Goal: Information Seeking & Learning: Learn about a topic

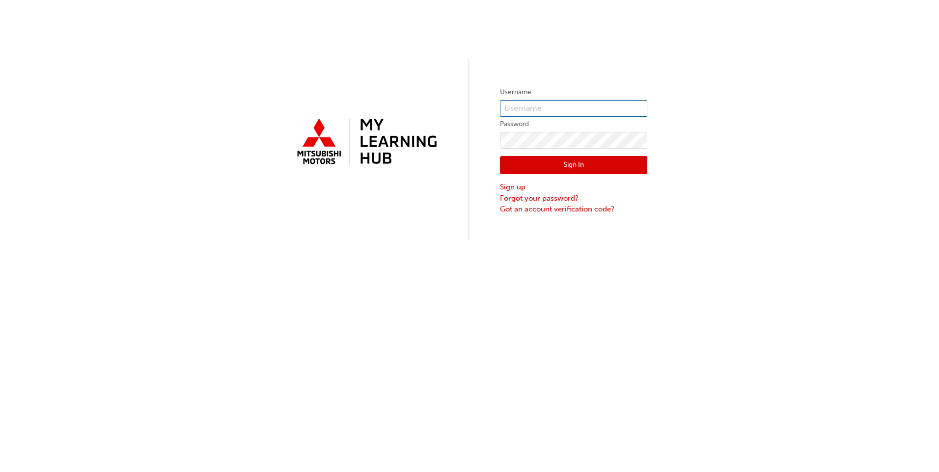
type input "0005962968"
click at [568, 165] on button "Sign In" at bounding box center [573, 165] width 147 height 19
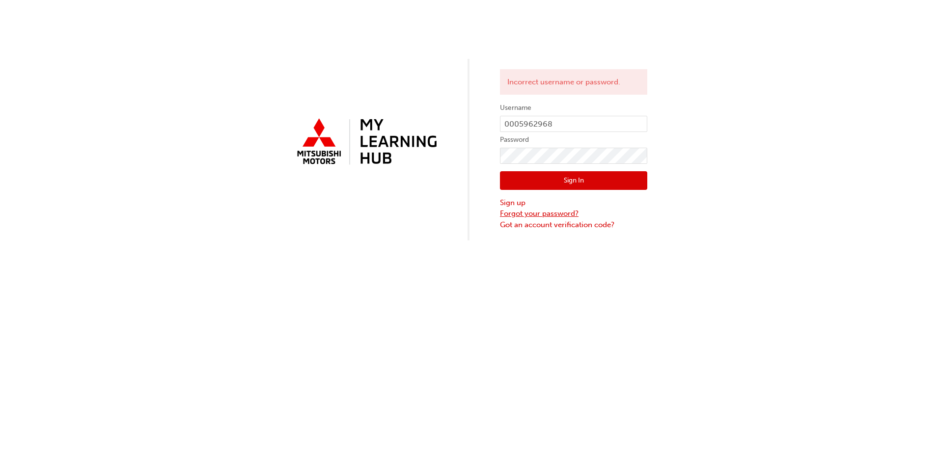
click at [530, 216] on link "Forgot your password?" at bounding box center [573, 213] width 147 height 11
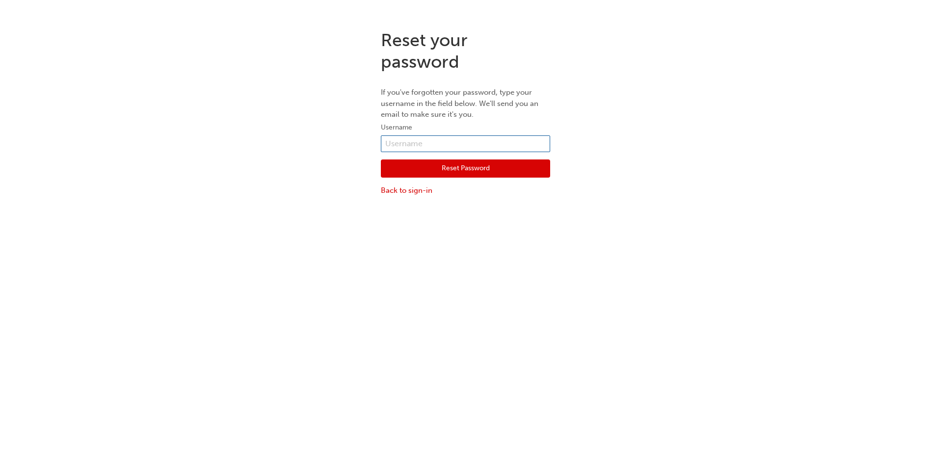
click at [423, 139] on input "text" at bounding box center [465, 143] width 169 height 17
type input "mmmalapira@alto.com.au"
click at [402, 170] on button "Reset Password" at bounding box center [465, 169] width 169 height 19
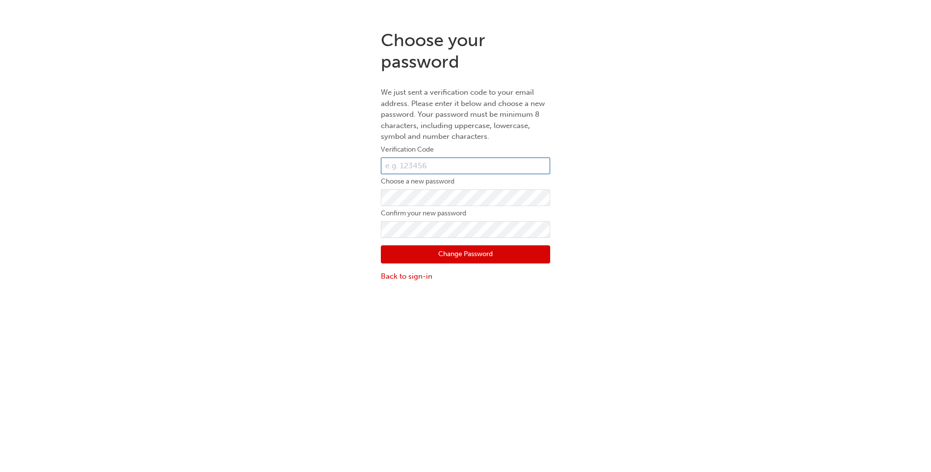
click at [459, 169] on input "text" at bounding box center [465, 166] width 169 height 17
paste input "539207"
type input "539207"
click at [666, 186] on div "Choose your password We just sent a verification code to your email address. Pl…" at bounding box center [465, 156] width 931 height 268
click at [702, 171] on div "Choose your password We just sent a verification code to your email address. Pl…" at bounding box center [465, 156] width 931 height 268
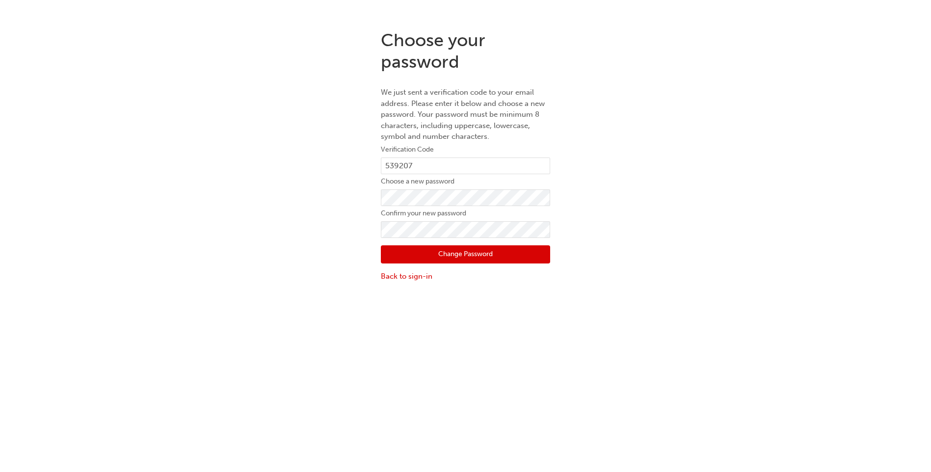
click at [500, 260] on button "Change Password" at bounding box center [465, 254] width 169 height 19
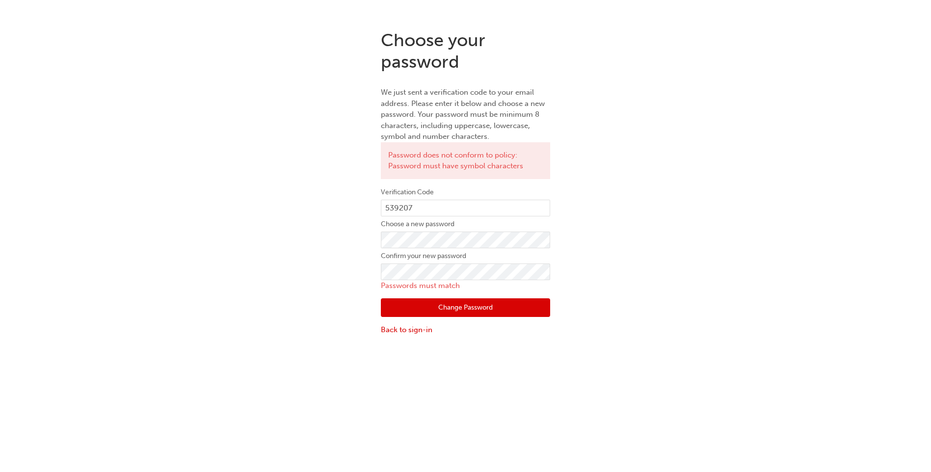
click at [612, 216] on div "Choose your password We just sent a verification code to your email address. Pl…" at bounding box center [465, 182] width 931 height 321
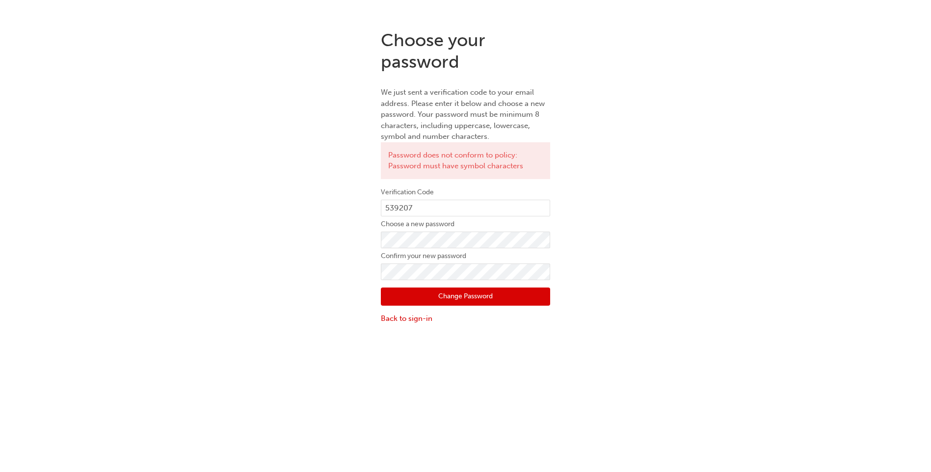
click at [652, 228] on div "Choose your password We just sent a verification code to your email address. Pl…" at bounding box center [465, 177] width 931 height 310
click at [446, 300] on button "Change Password" at bounding box center [465, 297] width 169 height 19
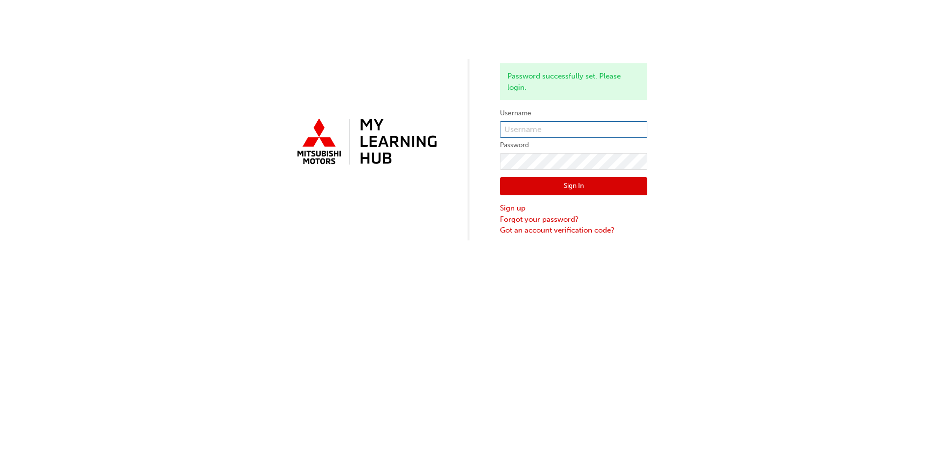
type input "0005962968"
click at [574, 187] on button "Sign In" at bounding box center [573, 186] width 147 height 19
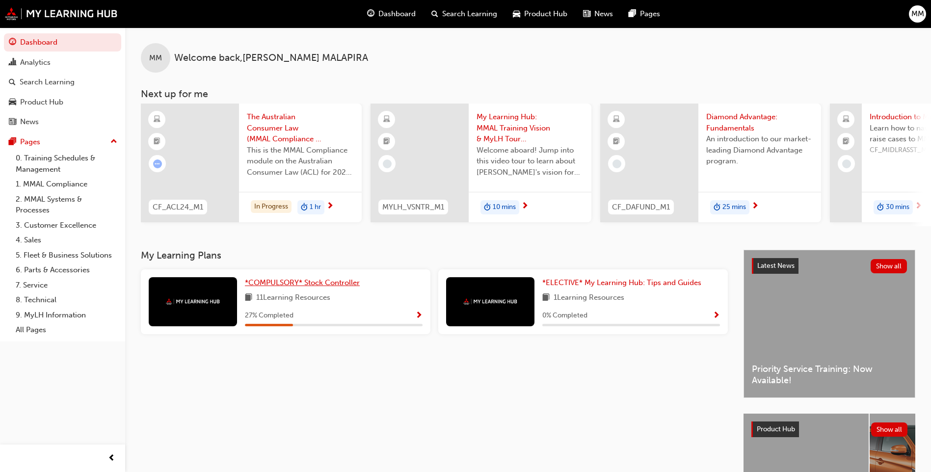
click at [276, 287] on span "*COMPULSORY* Stock Controller" at bounding box center [302, 282] width 115 height 9
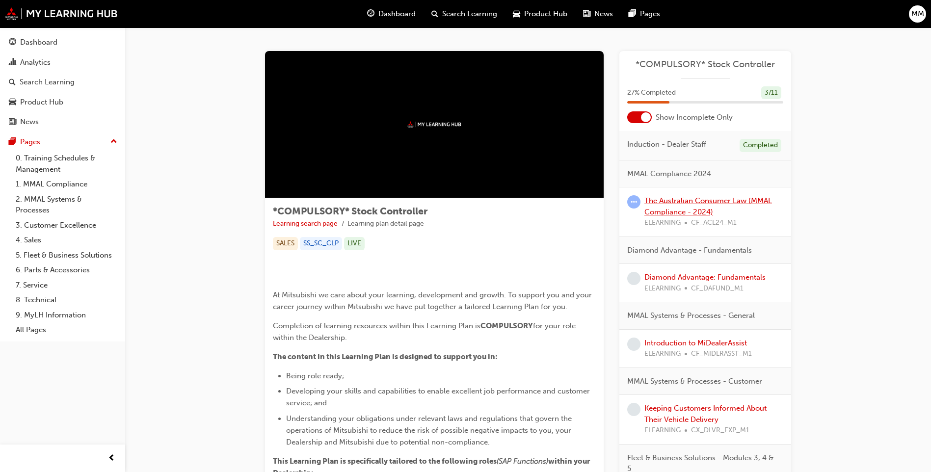
click at [673, 200] on link "The Australian Consumer Law (MMAL Compliance - 2024)" at bounding box center [709, 206] width 128 height 20
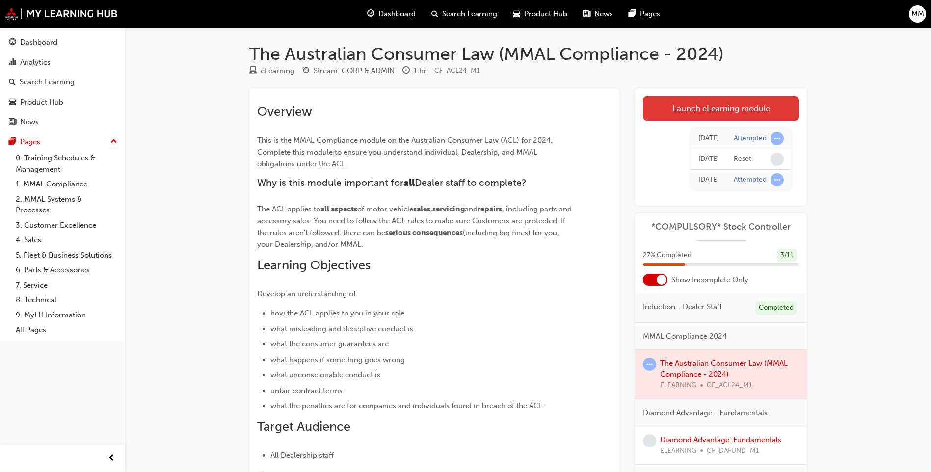
click at [742, 118] on link "Launch eLearning module" at bounding box center [721, 108] width 156 height 25
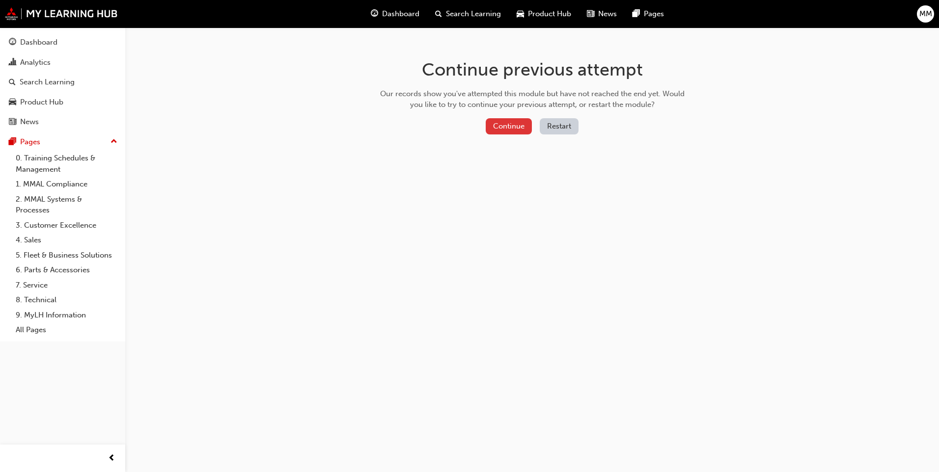
click at [506, 129] on button "Continue" at bounding box center [509, 126] width 46 height 16
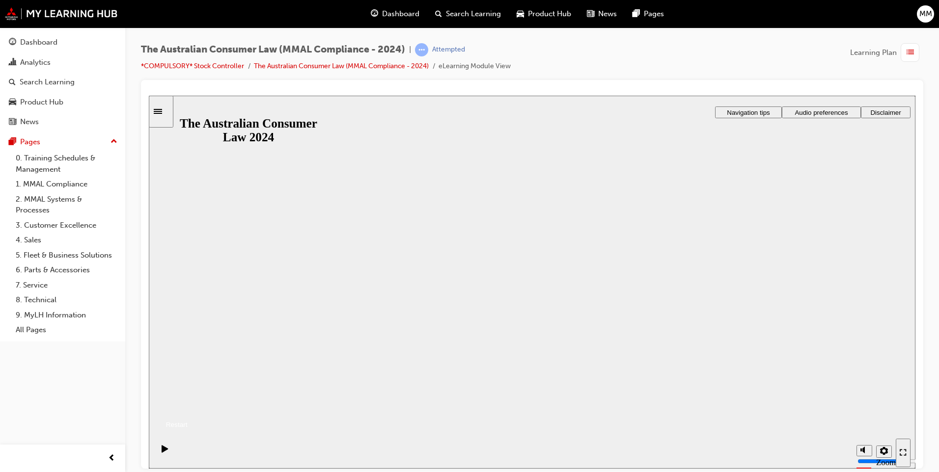
click at [188, 406] on button "Resume" at bounding box center [168, 412] width 39 height 13
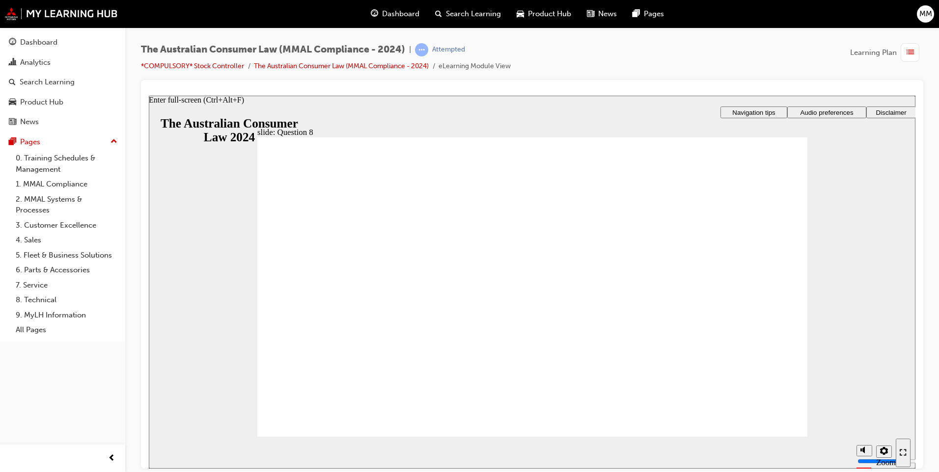
click at [903, 452] on icon "Enter full-screen (Ctrl+Alt+F)" at bounding box center [902, 452] width 7 height 7
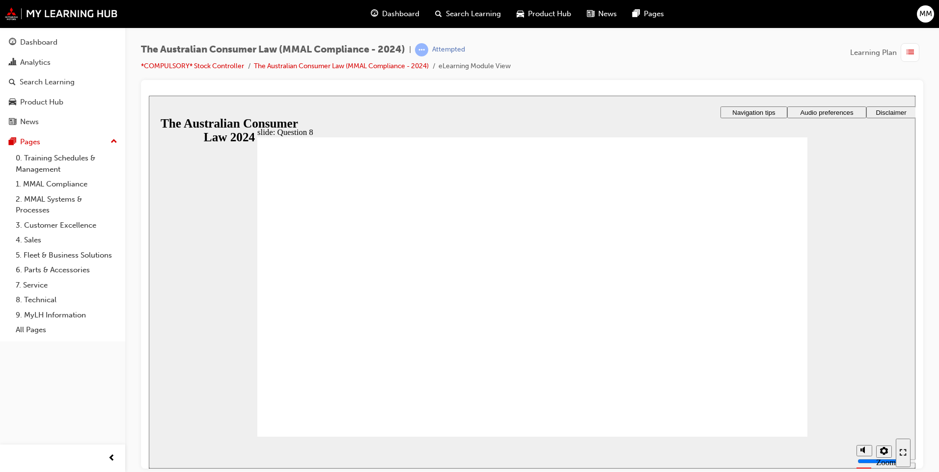
checkbox input "true"
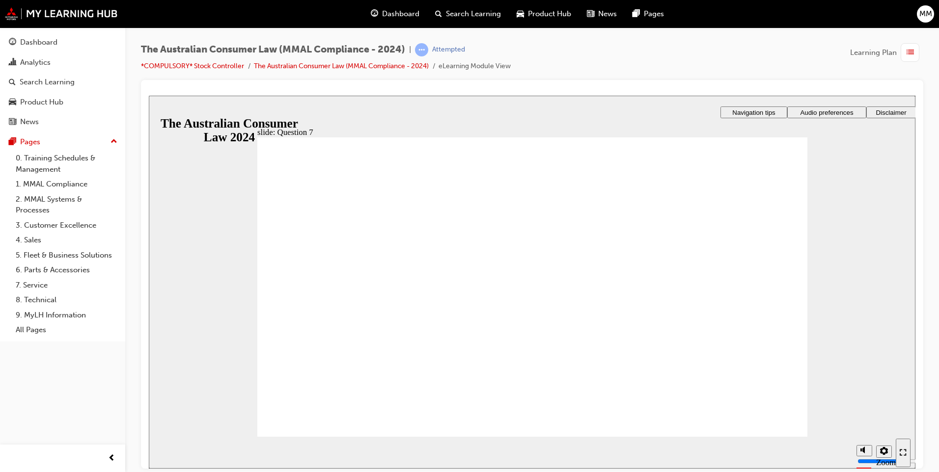
radio input "true"
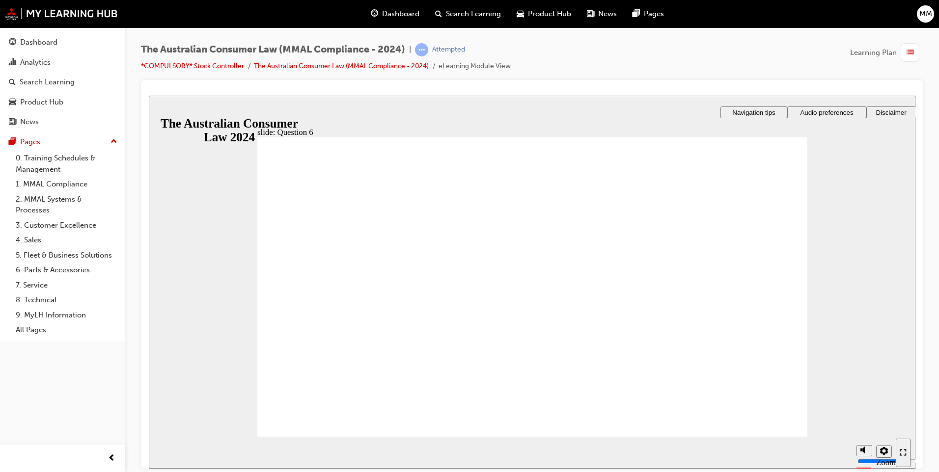
checkbox input "true"
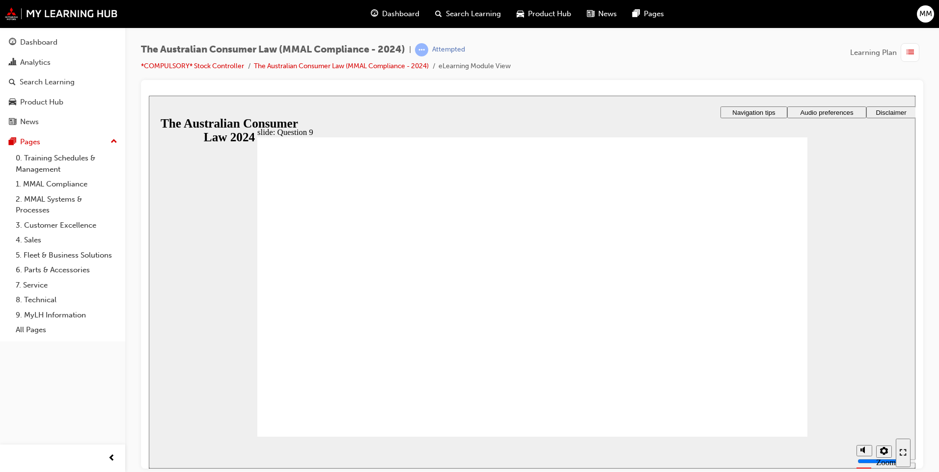
checkbox input "true"
radio input "true"
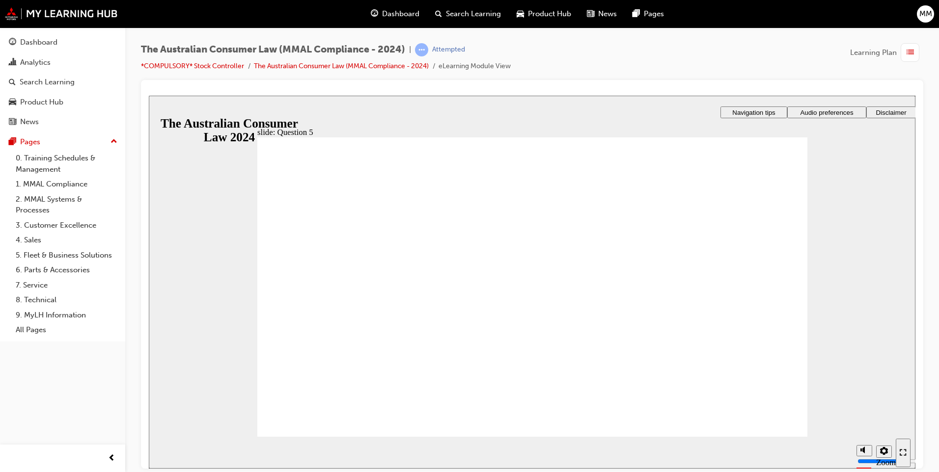
radio input "true"
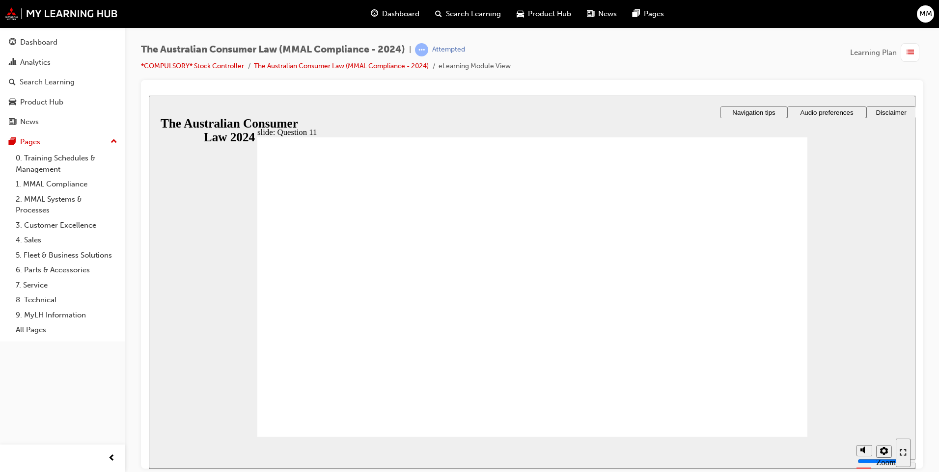
checkbox input "true"
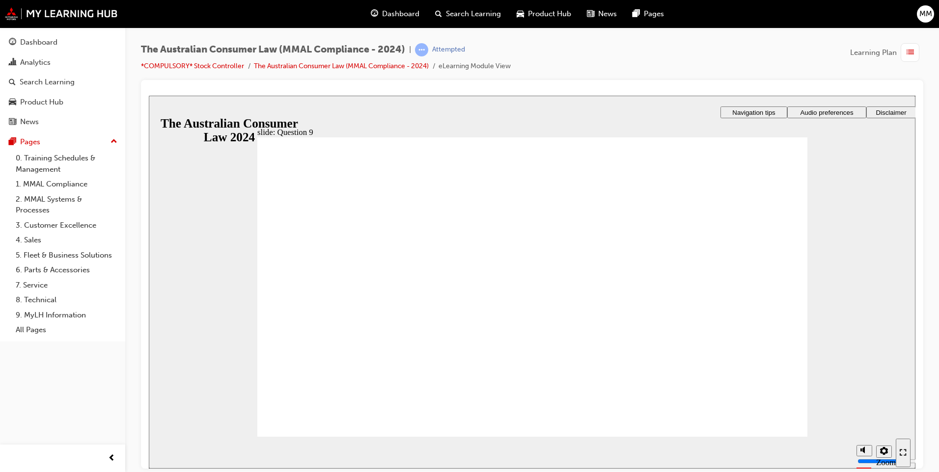
checkbox input "true"
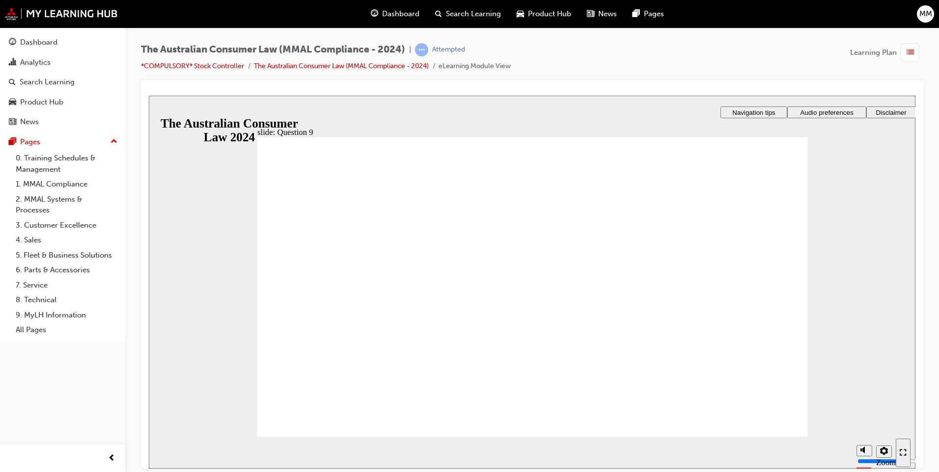
drag, startPoint x: 285, startPoint y: 200, endPoint x: 436, endPoint y: 204, distance: 150.7
radio input "true"
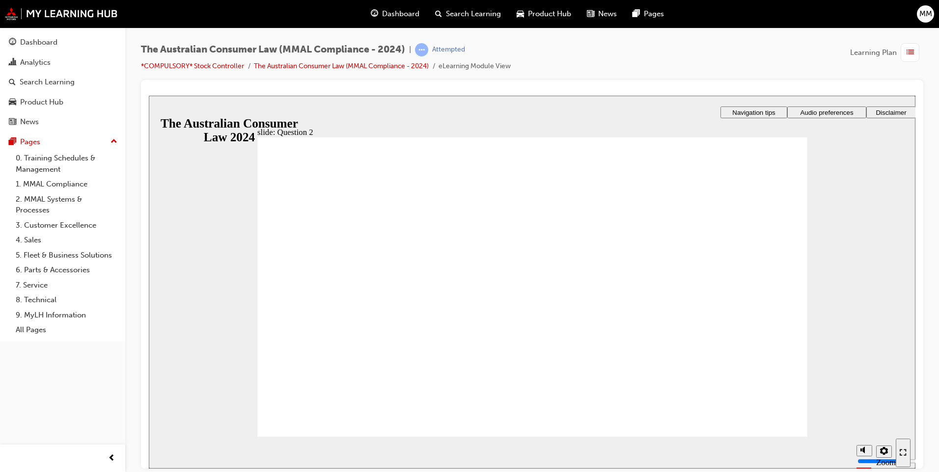
radio input "true"
checkbox input "true"
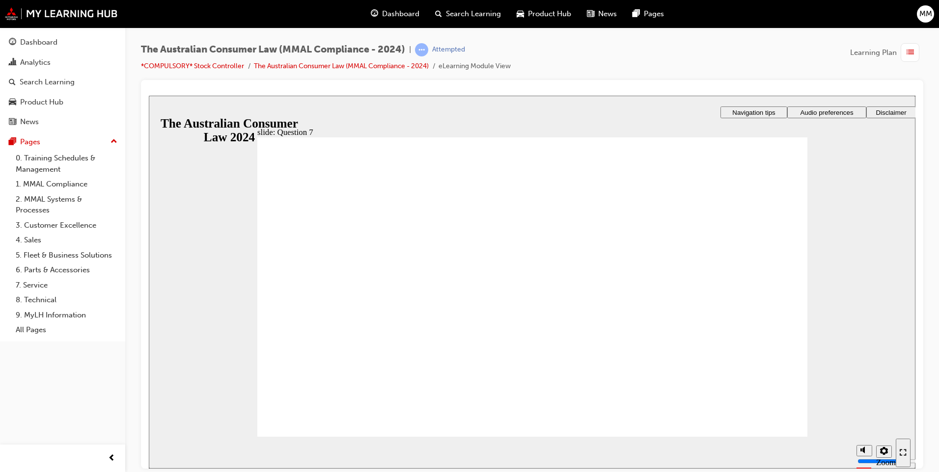
checkbox input "true"
radio input "true"
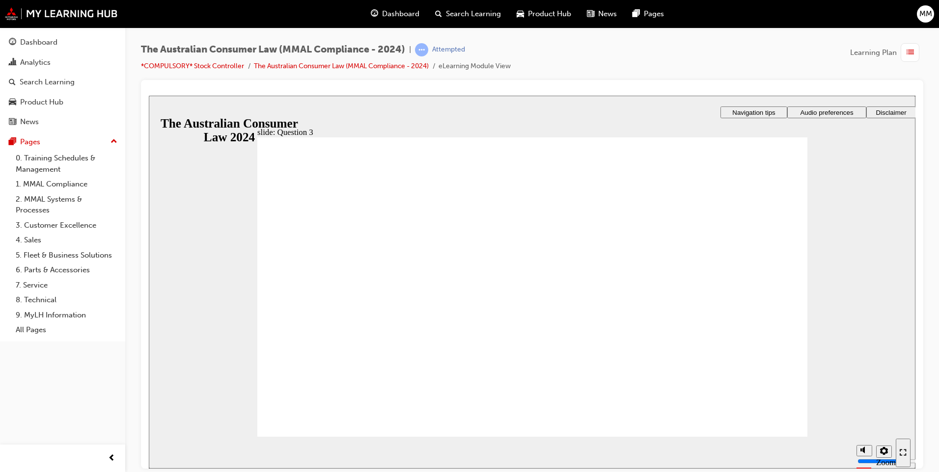
checkbox input "true"
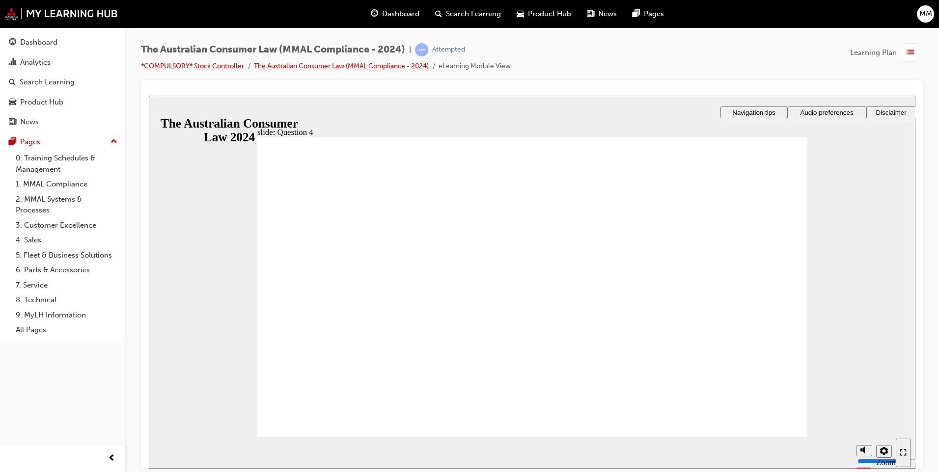
checkbox input "true"
drag, startPoint x: 387, startPoint y: 197, endPoint x: 547, endPoint y: 195, distance: 160.1
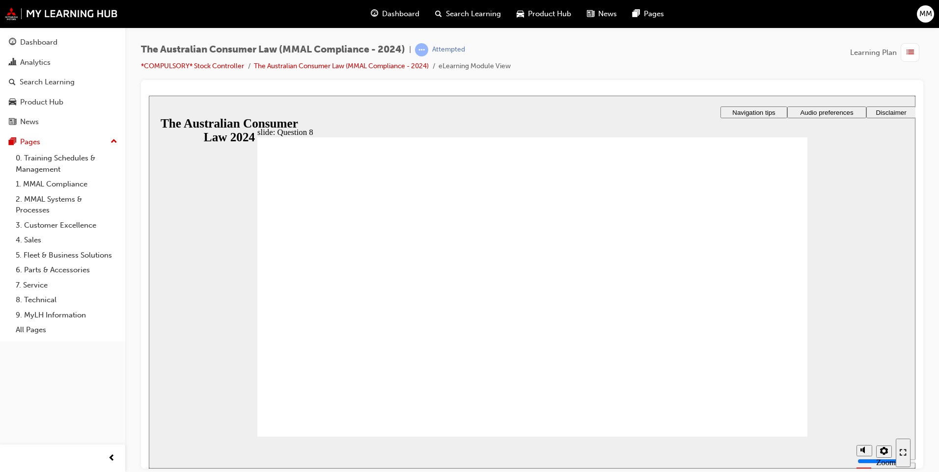
drag, startPoint x: 379, startPoint y: 199, endPoint x: 532, endPoint y: 211, distance: 153.6
drag, startPoint x: 321, startPoint y: 198, endPoint x: 487, endPoint y: 214, distance: 166.7
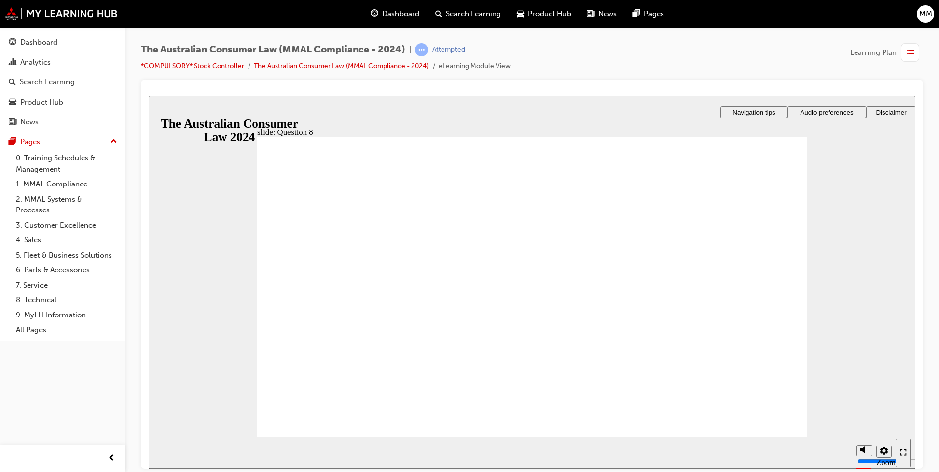
radio input "true"
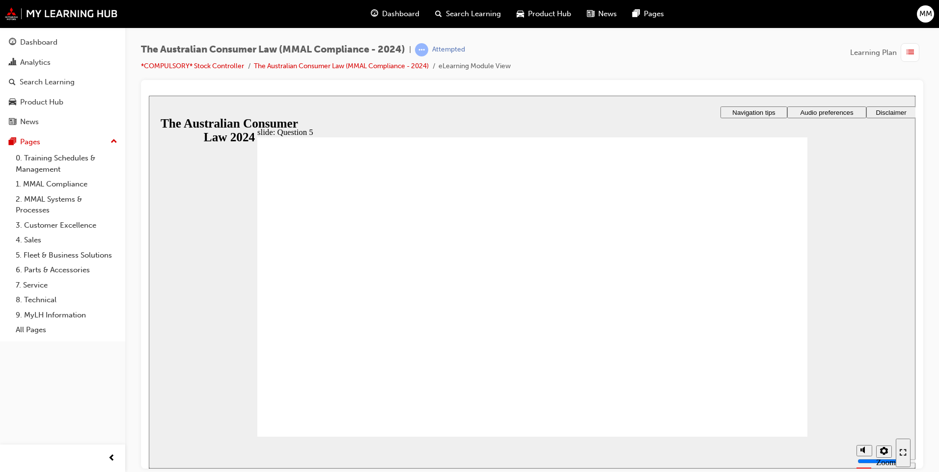
radio input "true"
checkbox input "true"
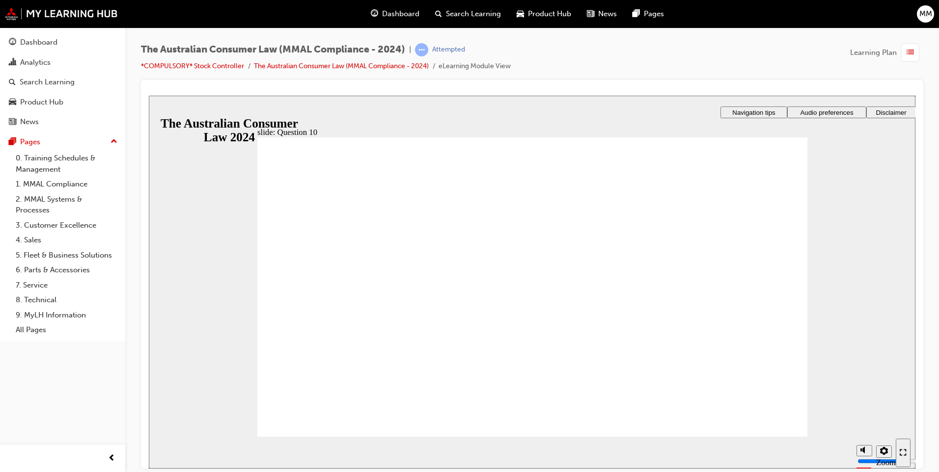
checkbox input "true"
radio input "true"
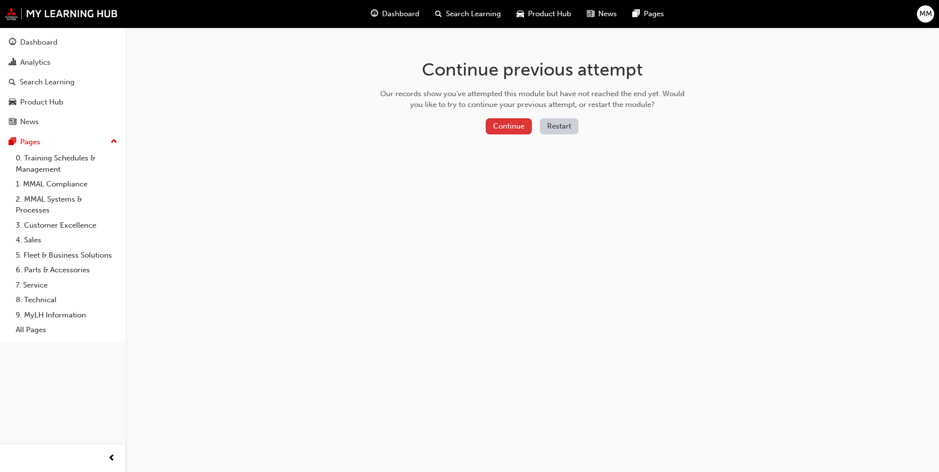
click at [513, 128] on button "Continue" at bounding box center [509, 126] width 46 height 16
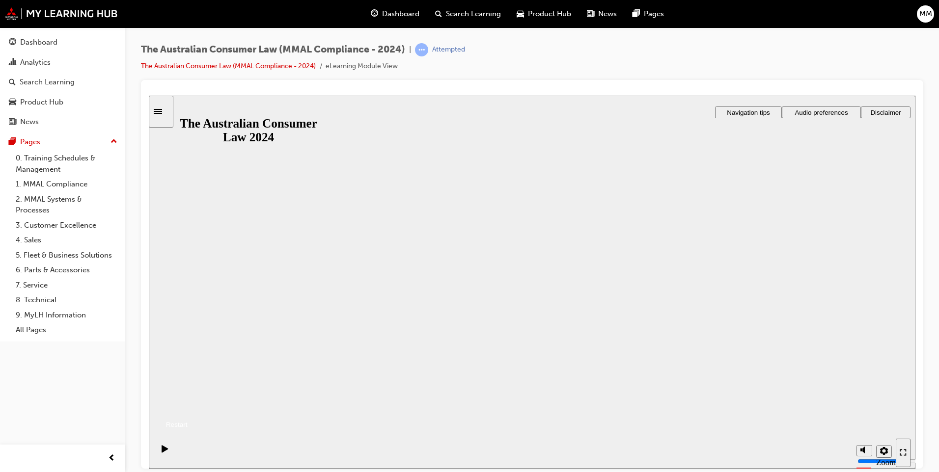
click at [188, 406] on button "Resume" at bounding box center [168, 412] width 39 height 13
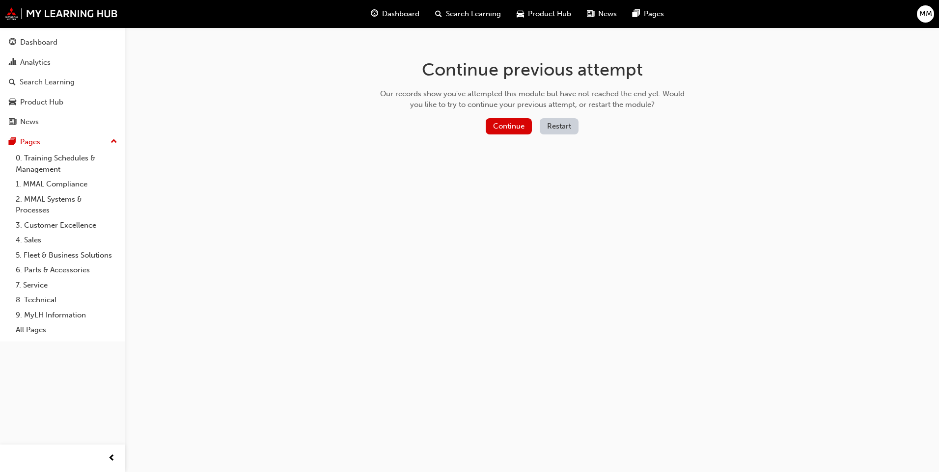
click at [558, 127] on button "Restart" at bounding box center [559, 126] width 39 height 16
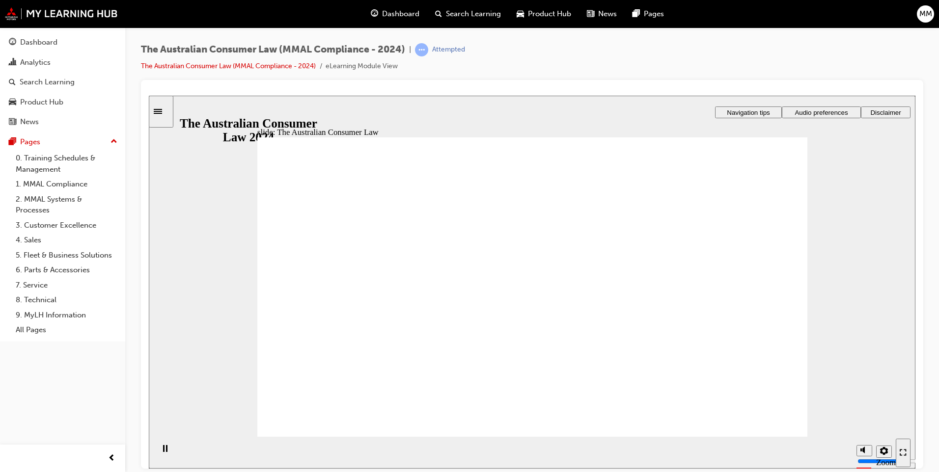
radio input "true"
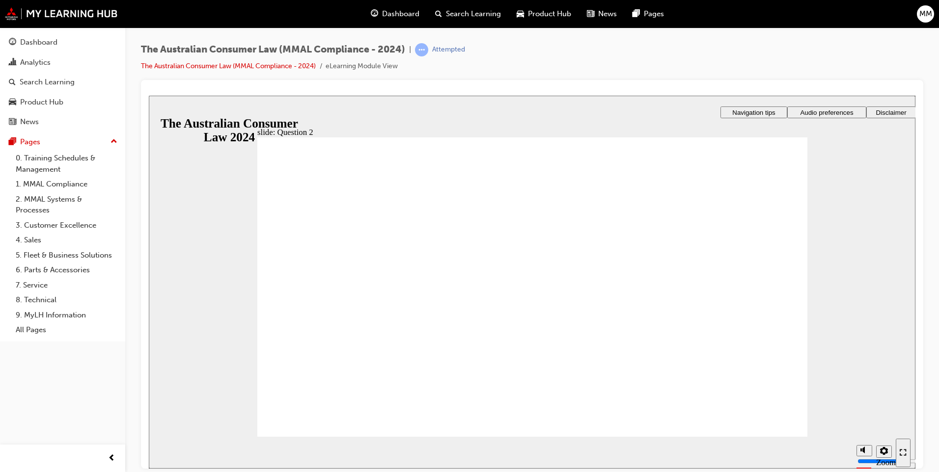
drag, startPoint x: 311, startPoint y: 212, endPoint x: 417, endPoint y: 215, distance: 105.6
radio input "true"
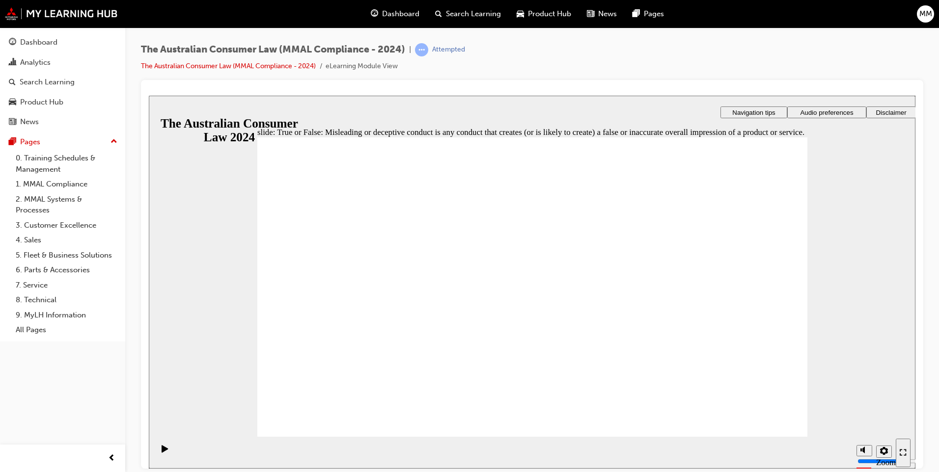
radio input "true"
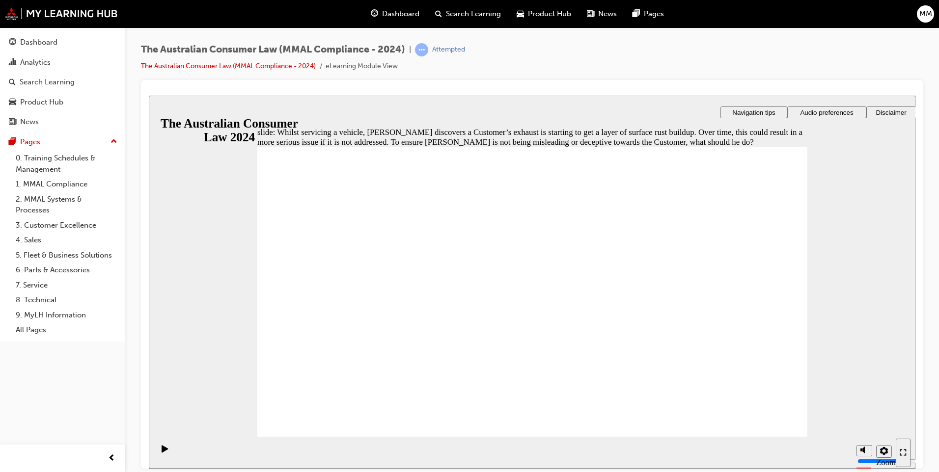
radio input "true"
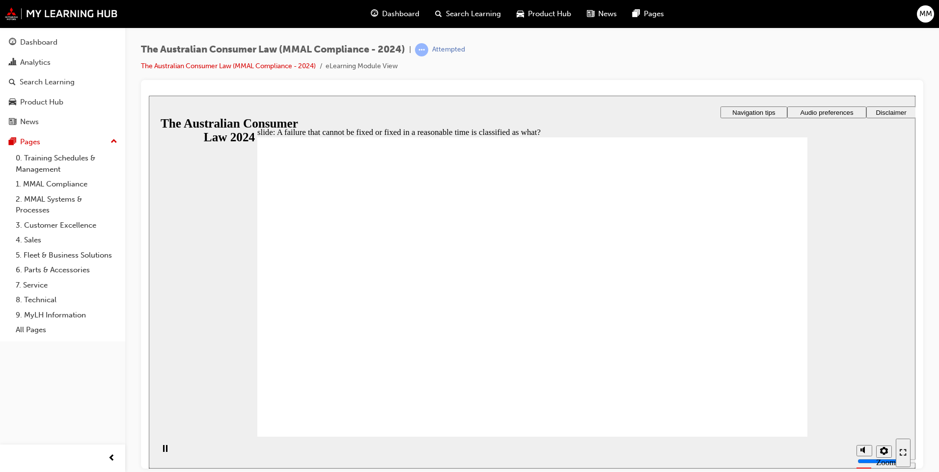
radio input "true"
drag, startPoint x: 409, startPoint y: 249, endPoint x: 353, endPoint y: 418, distance: 178.5
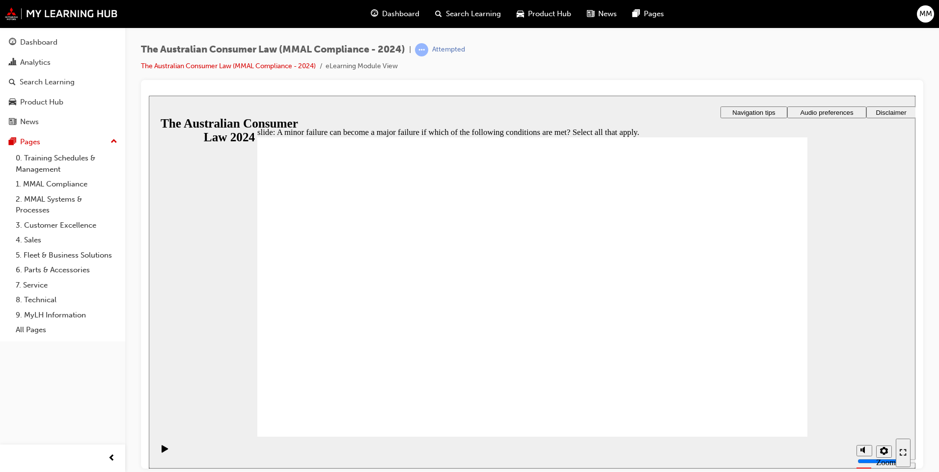
checkbox input "true"
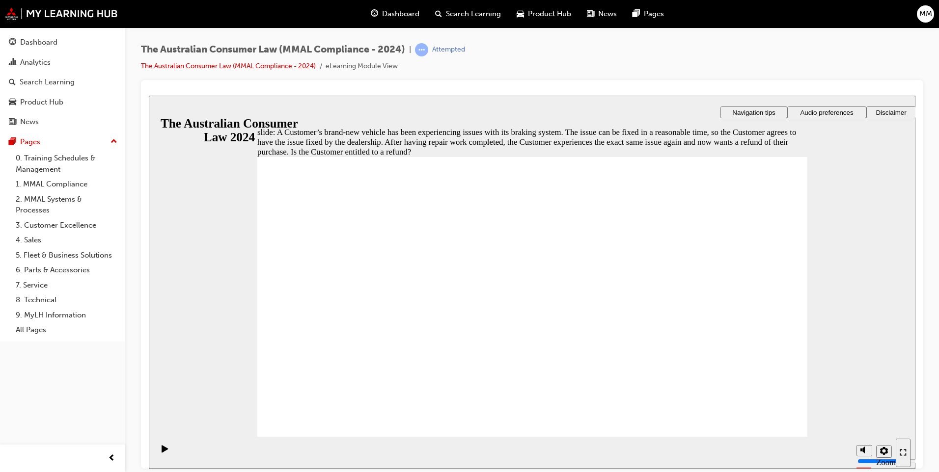
radio input "true"
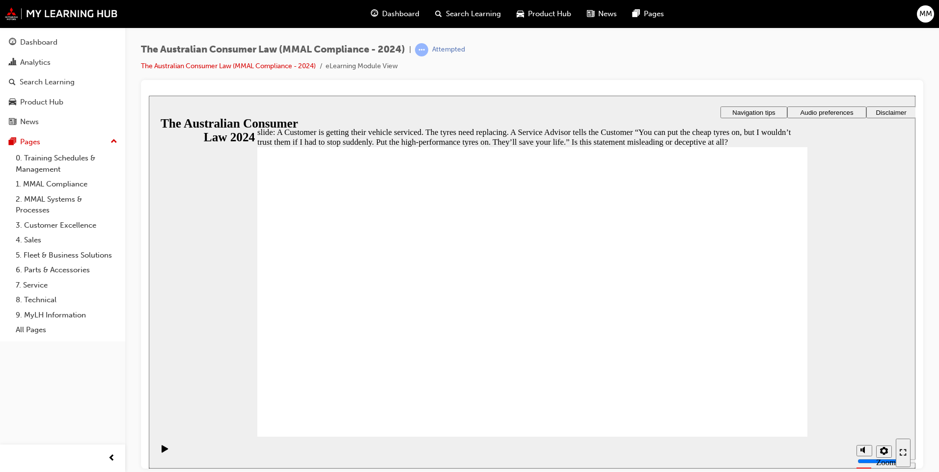
radio input "true"
drag, startPoint x: 286, startPoint y: 295, endPoint x: 356, endPoint y: 413, distance: 138.0
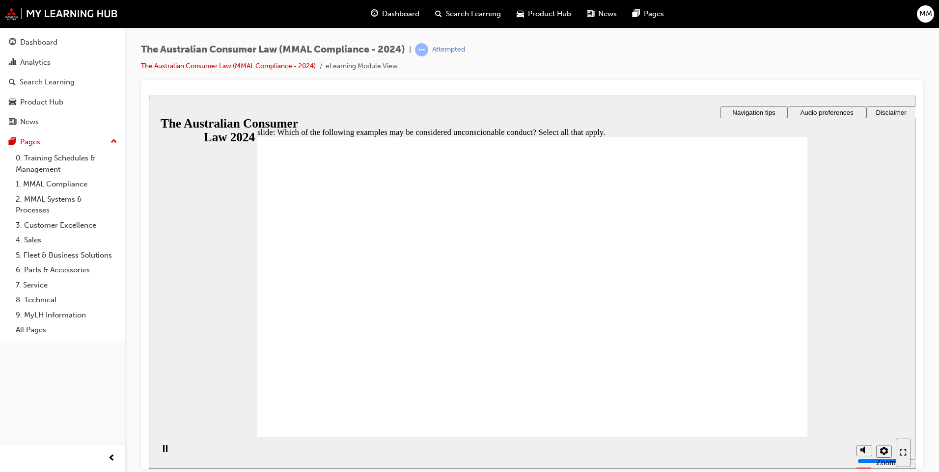
checkbox input "true"
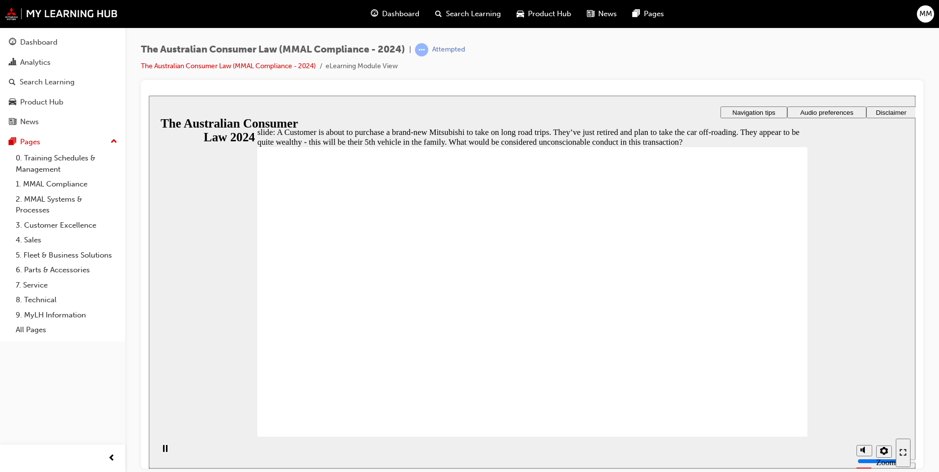
checkbox input "true"
radio input "true"
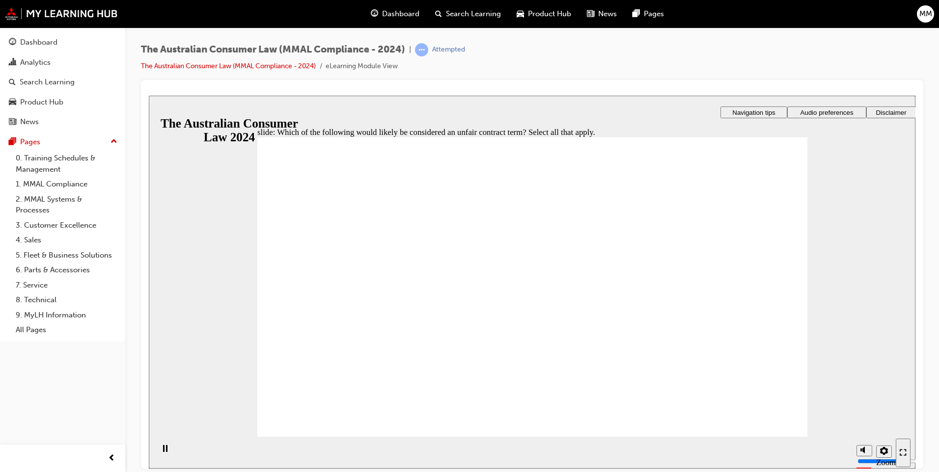
checkbox input "true"
drag, startPoint x: 398, startPoint y: 302, endPoint x: 337, endPoint y: 407, distance: 121.0
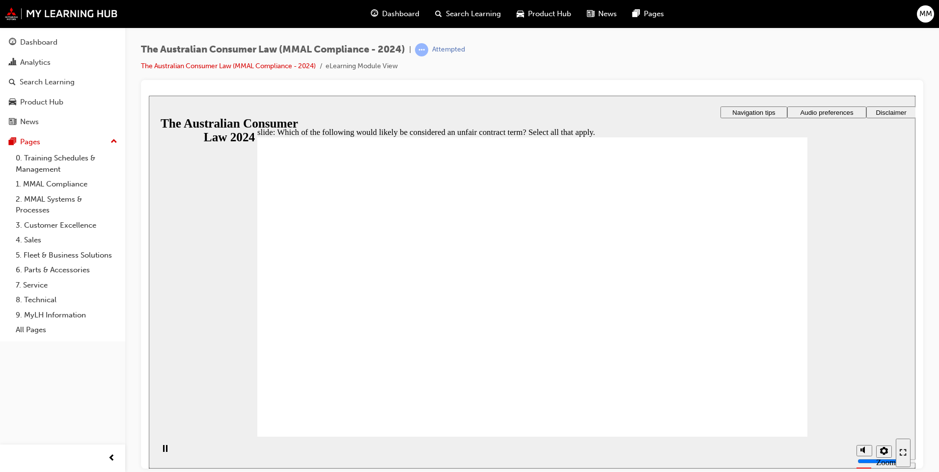
checkbox input "true"
drag, startPoint x: 448, startPoint y: 243, endPoint x: 443, endPoint y: 251, distance: 9.4
checkbox input "true"
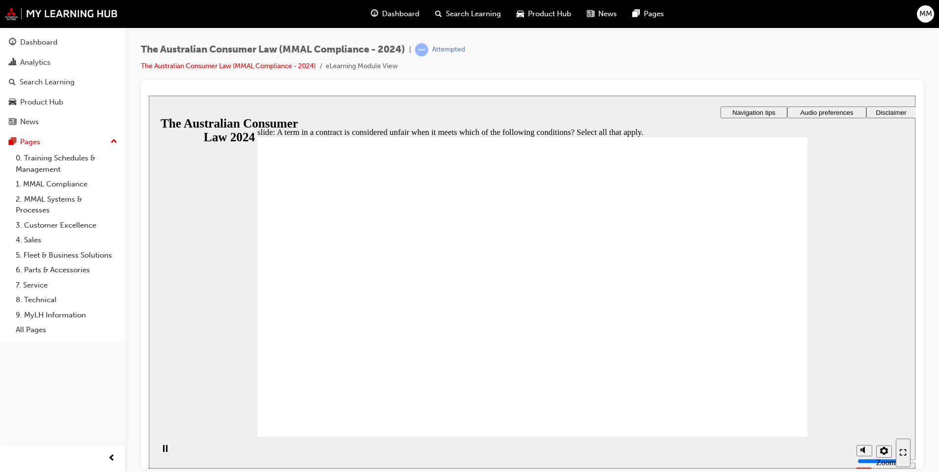
checkbox input "true"
radio input "true"
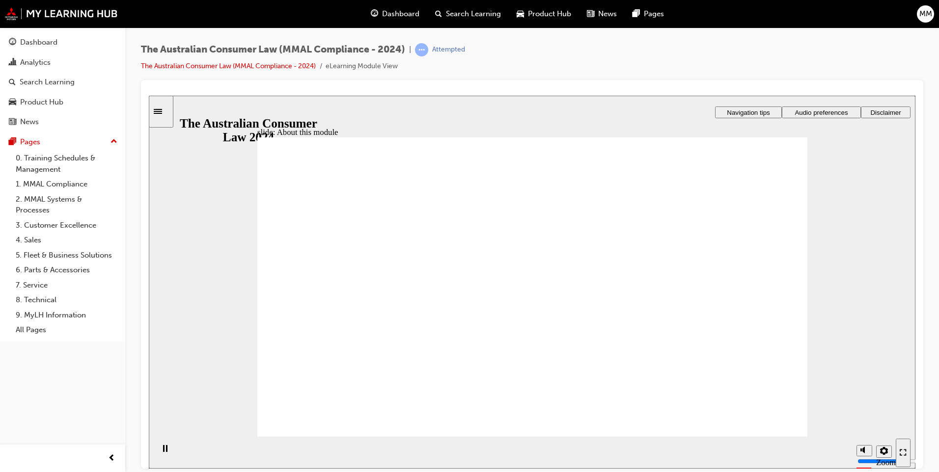
click at [166, 110] on icon "Sidebar Toggle" at bounding box center [161, 111] width 15 height 6
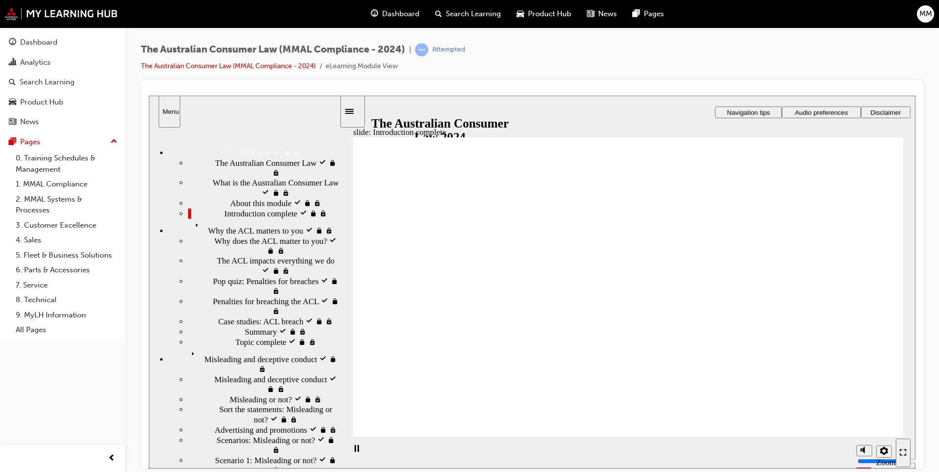
scroll to position [64, 0]
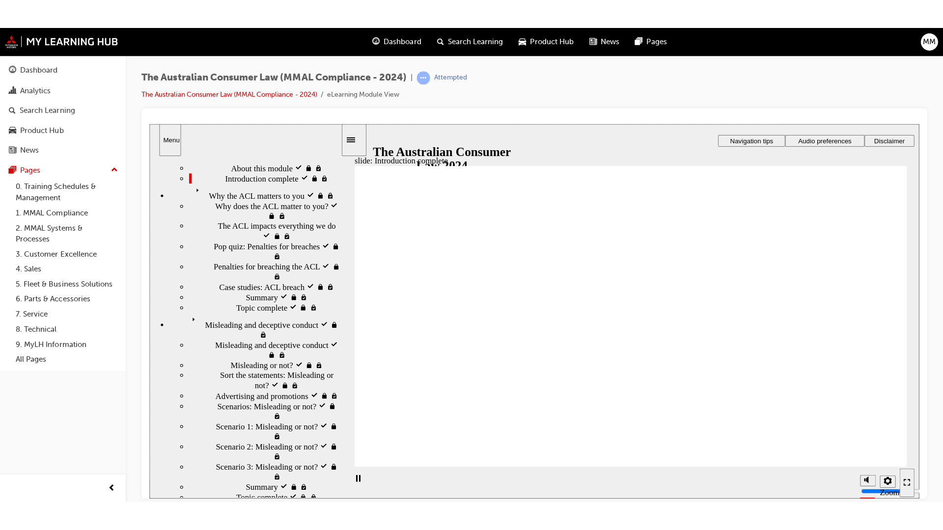
scroll to position [85, 0]
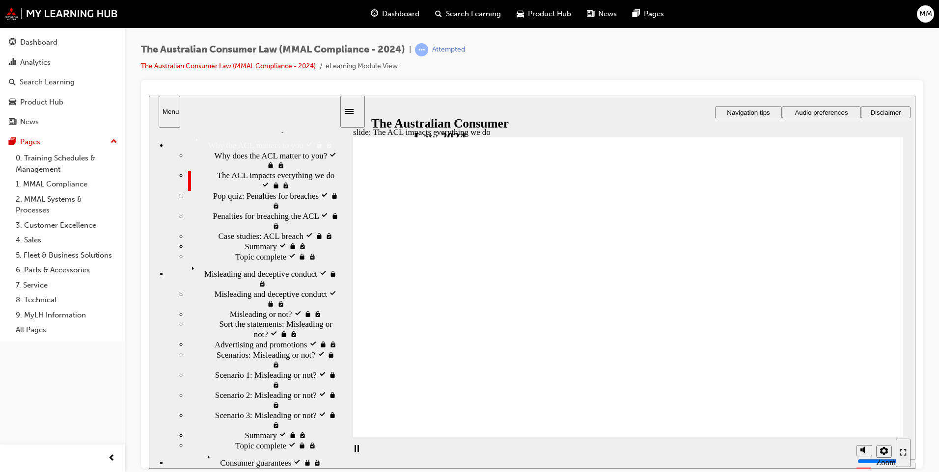
radio input "true"
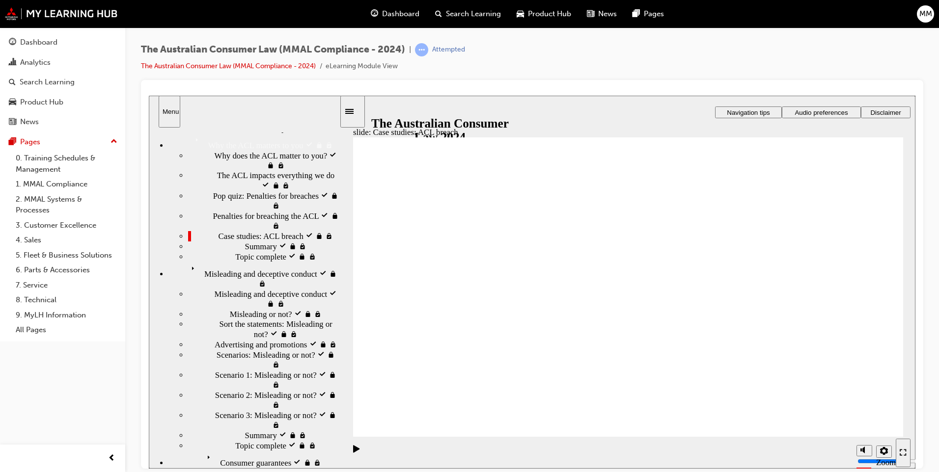
drag, startPoint x: 861, startPoint y: 414, endPoint x: 865, endPoint y: 395, distance: 19.8
click at [865, 420] on input "volume" at bounding box center [888, 424] width 63 height 8
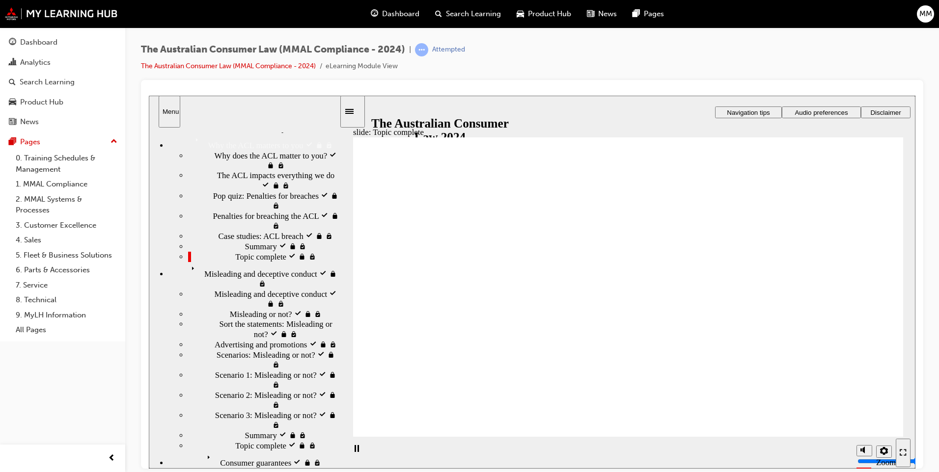
drag, startPoint x: 670, startPoint y: 290, endPoint x: 608, endPoint y: 334, distance: 76.3
drag, startPoint x: 628, startPoint y: 253, endPoint x: 722, endPoint y: 322, distance: 116.4
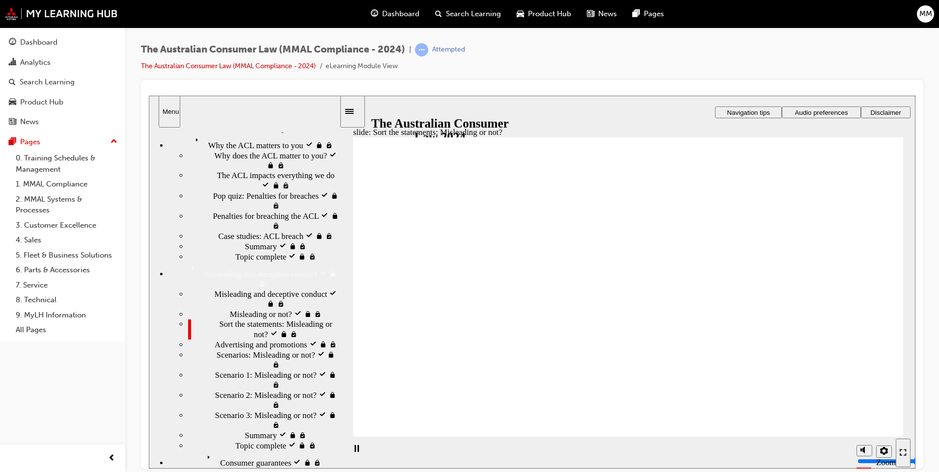
drag, startPoint x: 605, startPoint y: 226, endPoint x: 700, endPoint y: 316, distance: 130.2
drag, startPoint x: 763, startPoint y: 326, endPoint x: 543, endPoint y: 331, distance: 220.5
drag, startPoint x: 652, startPoint y: 250, endPoint x: 720, endPoint y: 304, distance: 86.3
drag, startPoint x: 661, startPoint y: 262, endPoint x: 739, endPoint y: 345, distance: 113.6
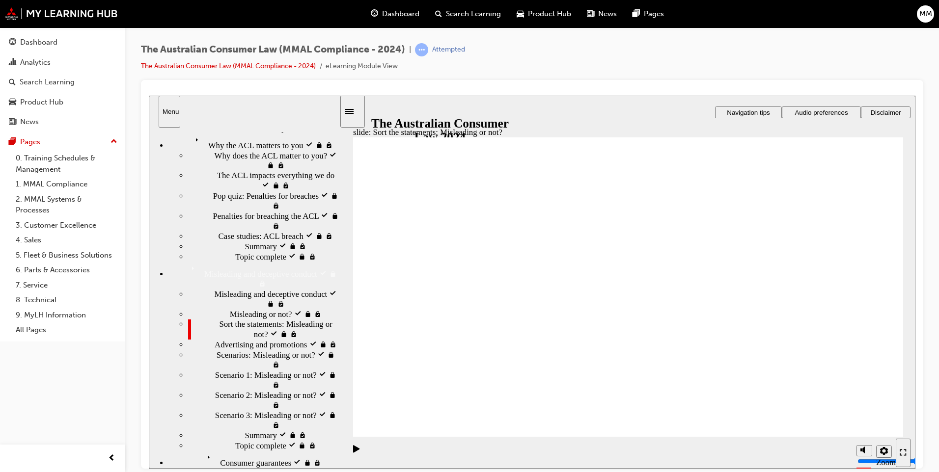
drag, startPoint x: 740, startPoint y: 332, endPoint x: 571, endPoint y: 333, distance: 168.4
drag, startPoint x: 666, startPoint y: 263, endPoint x: 751, endPoint y: 345, distance: 118.7
drag, startPoint x: 751, startPoint y: 345, endPoint x: 545, endPoint y: 328, distance: 206.9
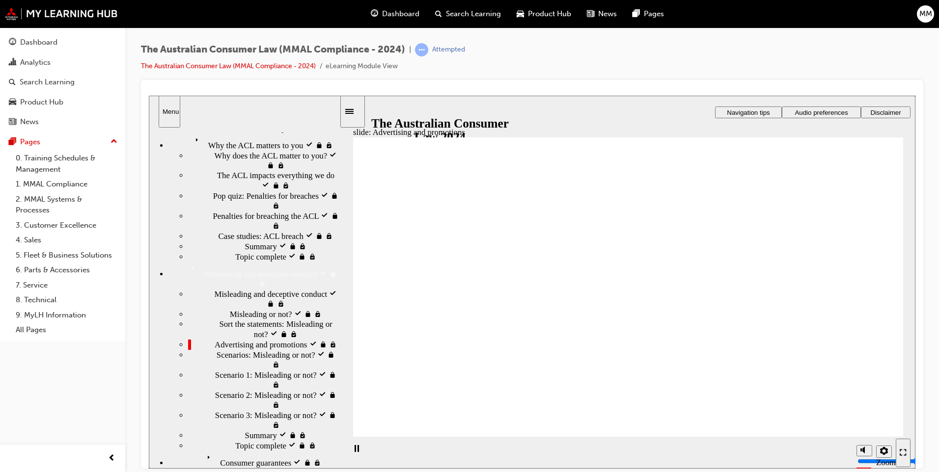
drag, startPoint x: 818, startPoint y: 259, endPoint x: 817, endPoint y: 264, distance: 5.1
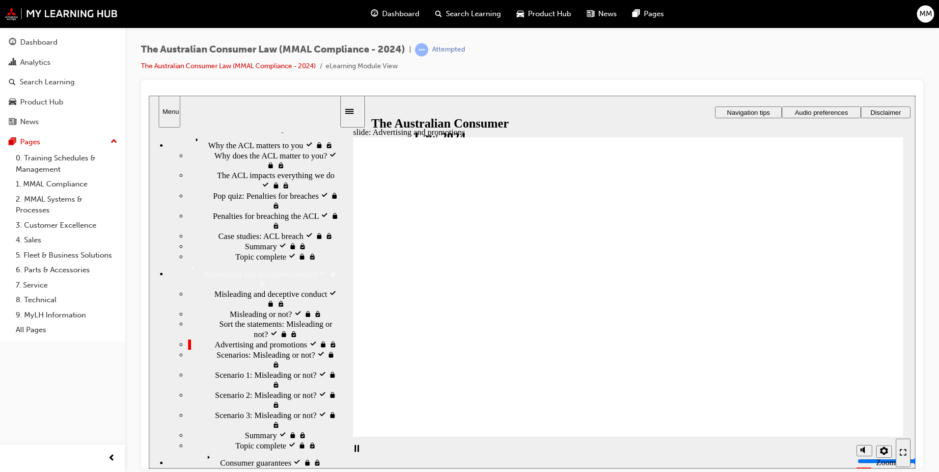
click at [864, 426] on input "volume" at bounding box center [888, 424] width 63 height 8
drag, startPoint x: 865, startPoint y: 425, endPoint x: 864, endPoint y: 390, distance: 34.9
type input "10"
click at [864, 420] on input "volume" at bounding box center [888, 424] width 63 height 8
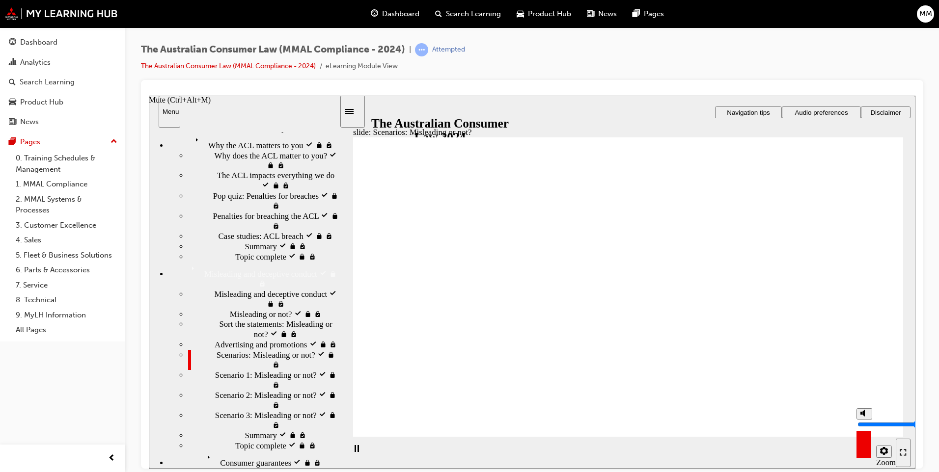
click at [906, 449] on div "Enter full-screen (Ctrl+Alt+F)" at bounding box center [902, 453] width 7 height 8
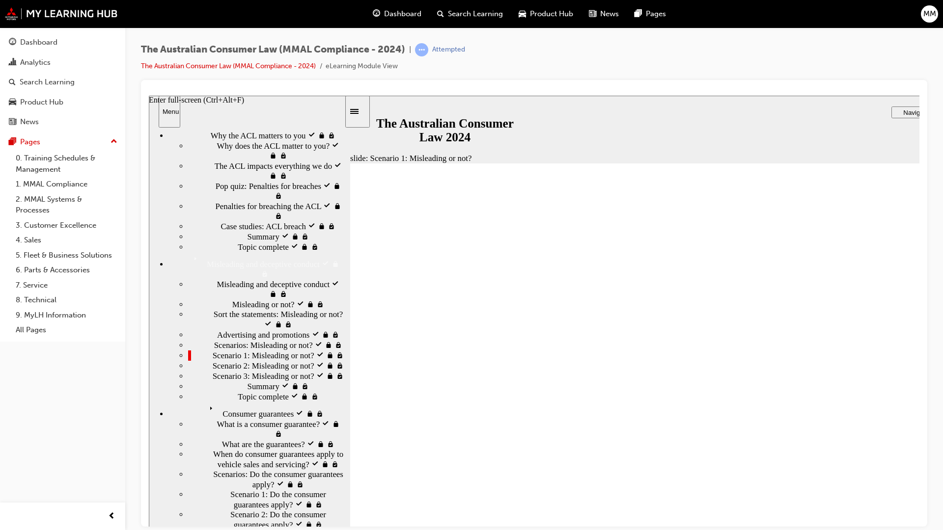
scroll to position [63, 0]
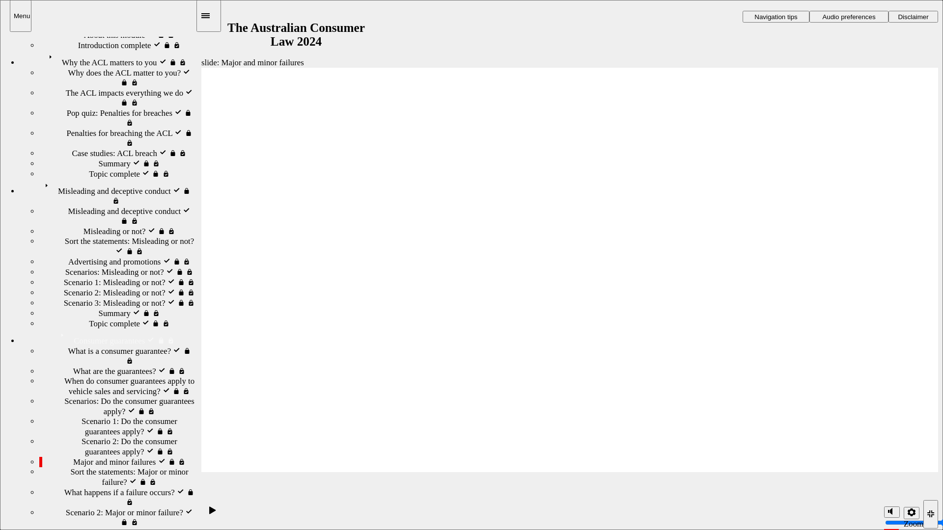
drag, startPoint x: 550, startPoint y: 216, endPoint x: 764, endPoint y: 347, distance: 251.1
drag, startPoint x: 547, startPoint y: 231, endPoint x: 373, endPoint y: 377, distance: 227.2
drag, startPoint x: 571, startPoint y: 200, endPoint x: 756, endPoint y: 339, distance: 231.8
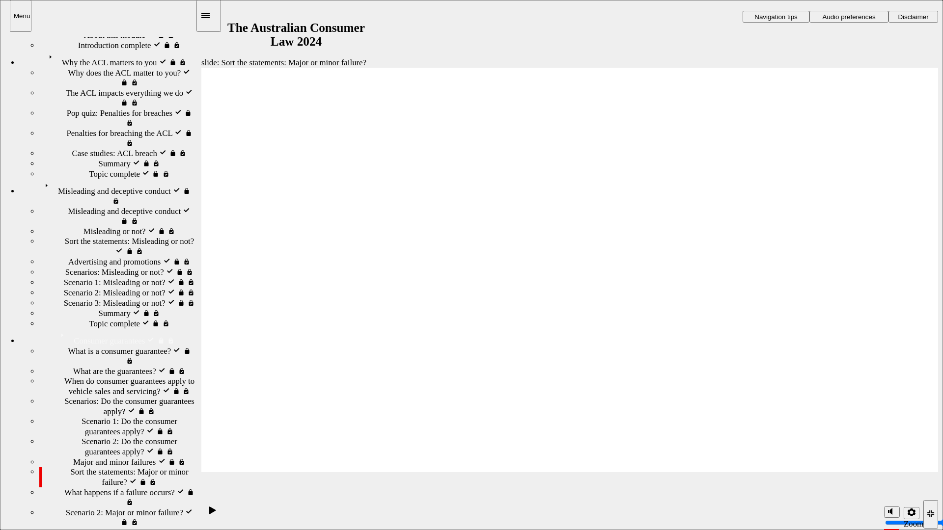
drag, startPoint x: 538, startPoint y: 211, endPoint x: 432, endPoint y: 331, distance: 159.6
drag, startPoint x: 554, startPoint y: 226, endPoint x: 442, endPoint y: 336, distance: 156.9
drag, startPoint x: 550, startPoint y: 201, endPoint x: 413, endPoint y: 334, distance: 191.3
drag, startPoint x: 532, startPoint y: 193, endPoint x: 392, endPoint y: 333, distance: 197.9
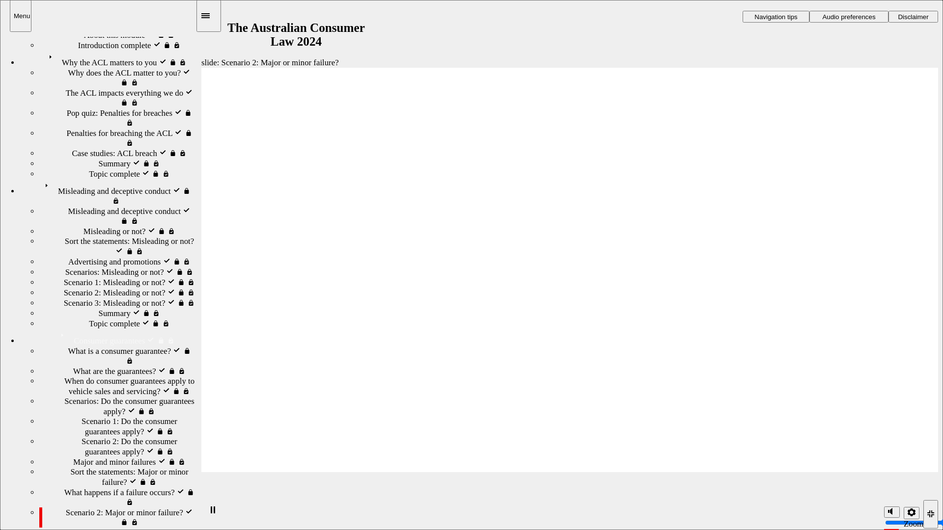
drag, startPoint x: 551, startPoint y: 266, endPoint x: 579, endPoint y: 266, distance: 28.5
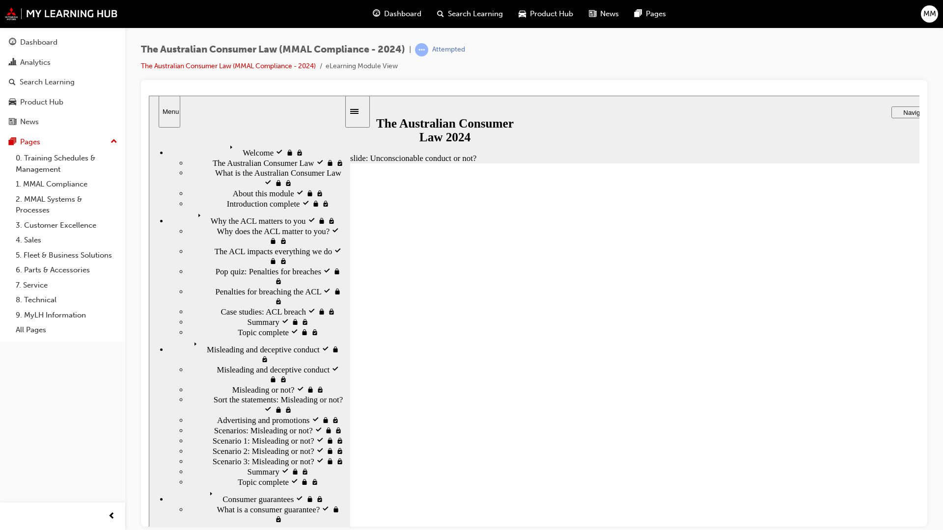
drag, startPoint x: 677, startPoint y: 312, endPoint x: 848, endPoint y: 409, distance: 196.3
drag, startPoint x: 936, startPoint y: 414, endPoint x: 520, endPoint y: 424, distance: 415.4
drag, startPoint x: 686, startPoint y: 316, endPoint x: 528, endPoint y: 410, distance: 183.6
drag, startPoint x: 671, startPoint y: 303, endPoint x: 876, endPoint y: 411, distance: 231.2
drag, startPoint x: 725, startPoint y: 311, endPoint x: 518, endPoint y: 420, distance: 233.4
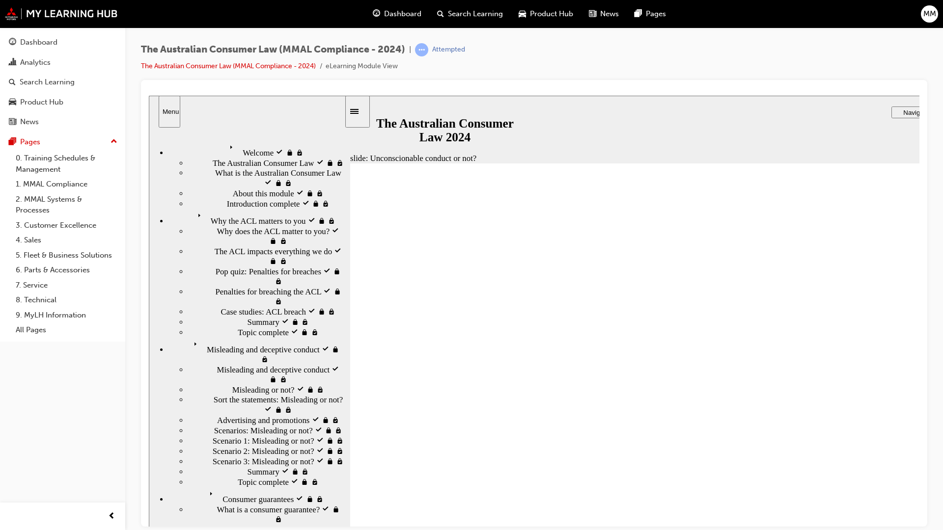
drag, startPoint x: 703, startPoint y: 306, endPoint x: 572, endPoint y: 398, distance: 159.9
drag, startPoint x: 679, startPoint y: 312, endPoint x: 517, endPoint y: 423, distance: 195.7
drag, startPoint x: 732, startPoint y: 316, endPoint x: 881, endPoint y: 389, distance: 166.4
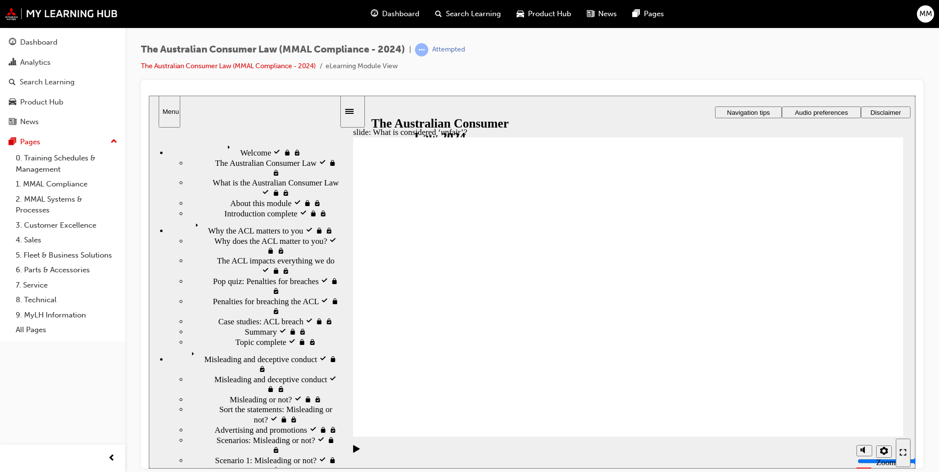
drag, startPoint x: 610, startPoint y: 241, endPoint x: 779, endPoint y: 335, distance: 193.8
drag, startPoint x: 676, startPoint y: 236, endPoint x: 515, endPoint y: 318, distance: 180.9
drag, startPoint x: 631, startPoint y: 248, endPoint x: 496, endPoint y: 326, distance: 156.2
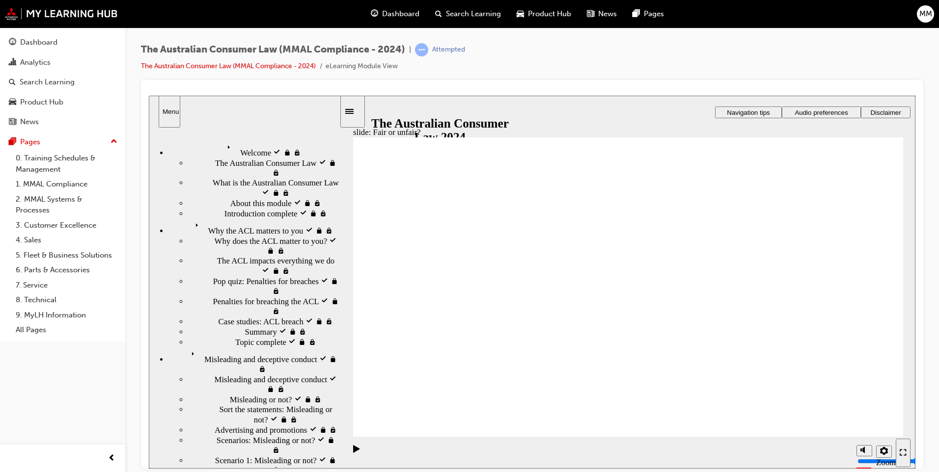
drag, startPoint x: 500, startPoint y: 317, endPoint x: 791, endPoint y: 328, distance: 291.3
drag, startPoint x: 636, startPoint y: 236, endPoint x: 795, endPoint y: 324, distance: 181.5
drag, startPoint x: 633, startPoint y: 252, endPoint x: 818, endPoint y: 351, distance: 210.6
drag, startPoint x: 600, startPoint y: 255, endPoint x: 467, endPoint y: 330, distance: 153.2
drag, startPoint x: 627, startPoint y: 249, endPoint x: 774, endPoint y: 330, distance: 167.4
